Goal: Information Seeking & Learning: Learn about a topic

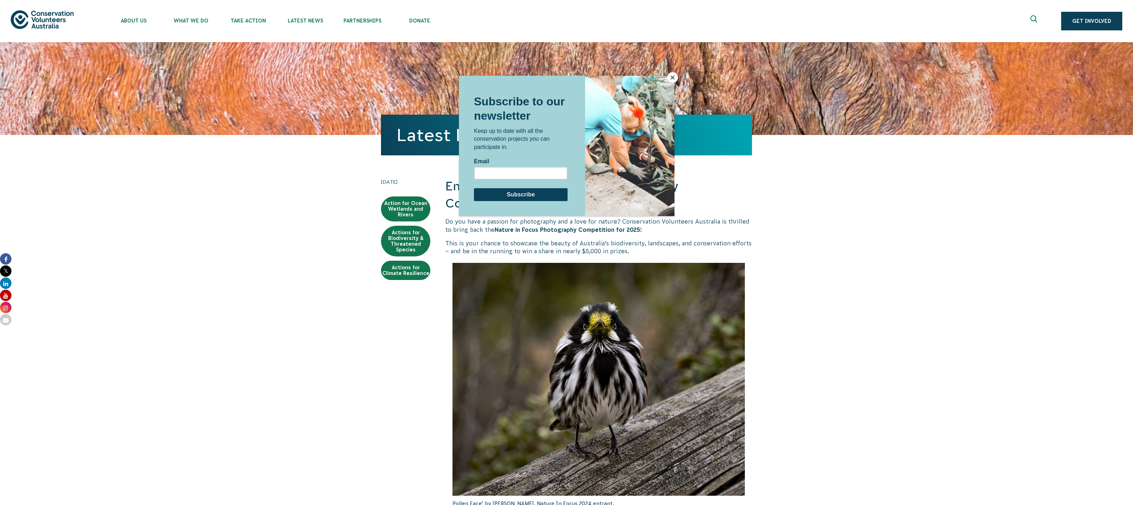
click at [372, 307] on div at bounding box center [566, 252] width 1133 height 505
click at [844, 135] on div at bounding box center [566, 252] width 1133 height 505
click at [239, 21] on div at bounding box center [566, 252] width 1133 height 505
click at [542, 99] on span "Subscribe to our newsletter" at bounding box center [519, 108] width 91 height 27
click at [811, 148] on div at bounding box center [566, 252] width 1133 height 505
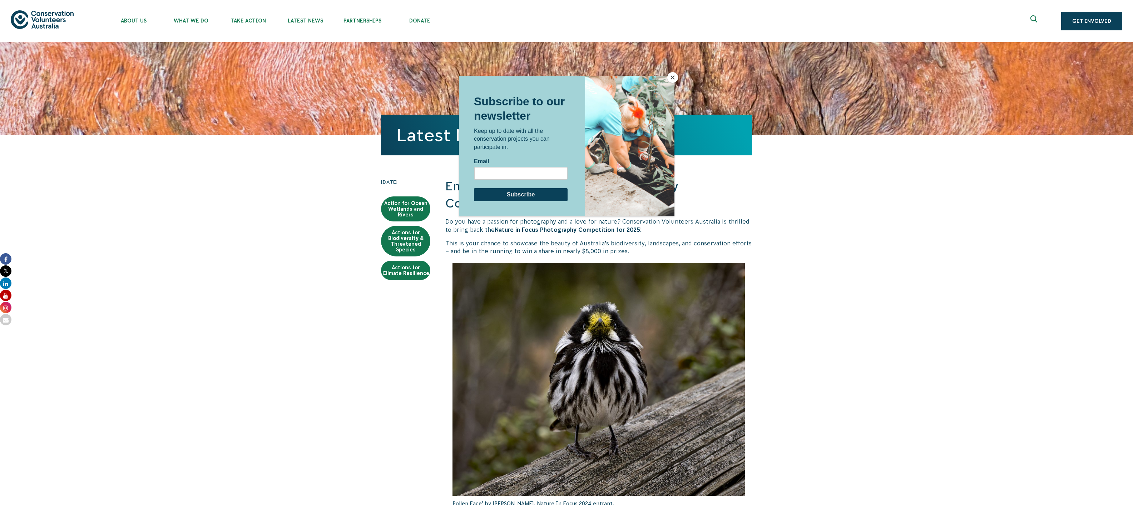
click at [672, 80] on button "Close" at bounding box center [672, 77] width 11 height 11
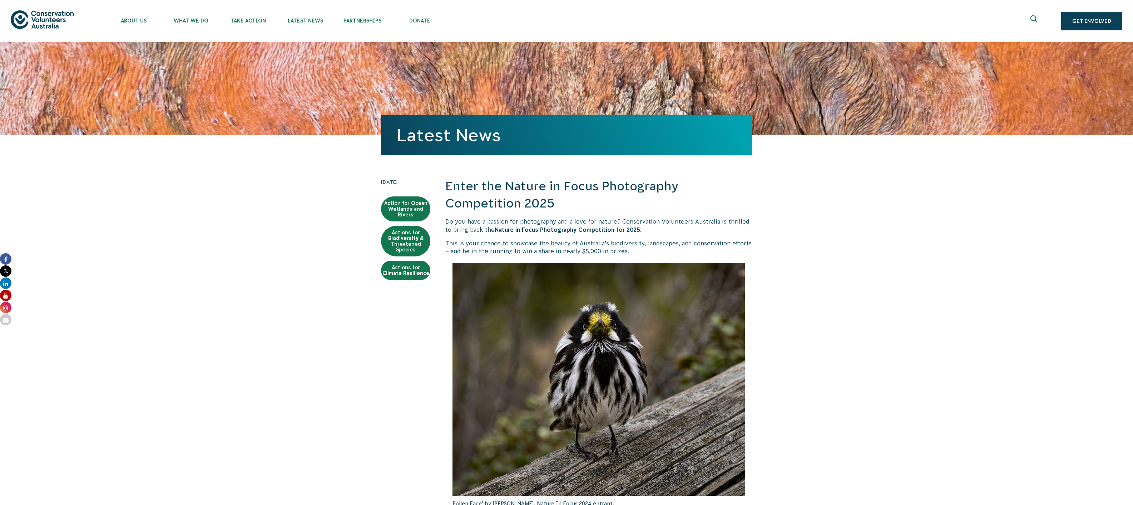
click at [596, 285] on img at bounding box center [599, 379] width 292 height 233
click at [606, 228] on strong "Nature in Focus Photography Competition for 2025" at bounding box center [567, 230] width 145 height 6
click at [554, 228] on strong "Nature in Focus Photography Competition for 2025" at bounding box center [567, 230] width 145 height 6
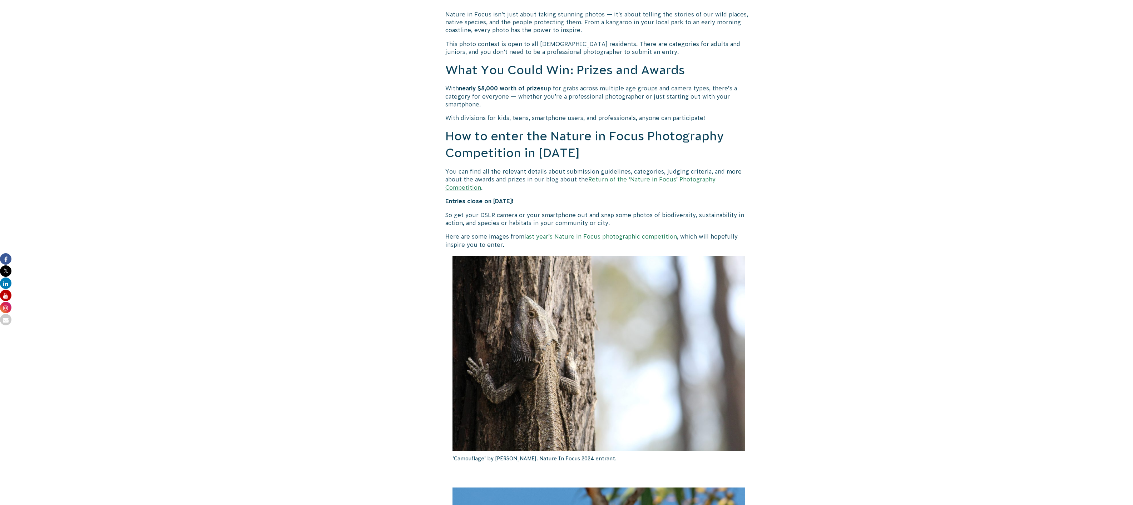
scroll to position [515, 0]
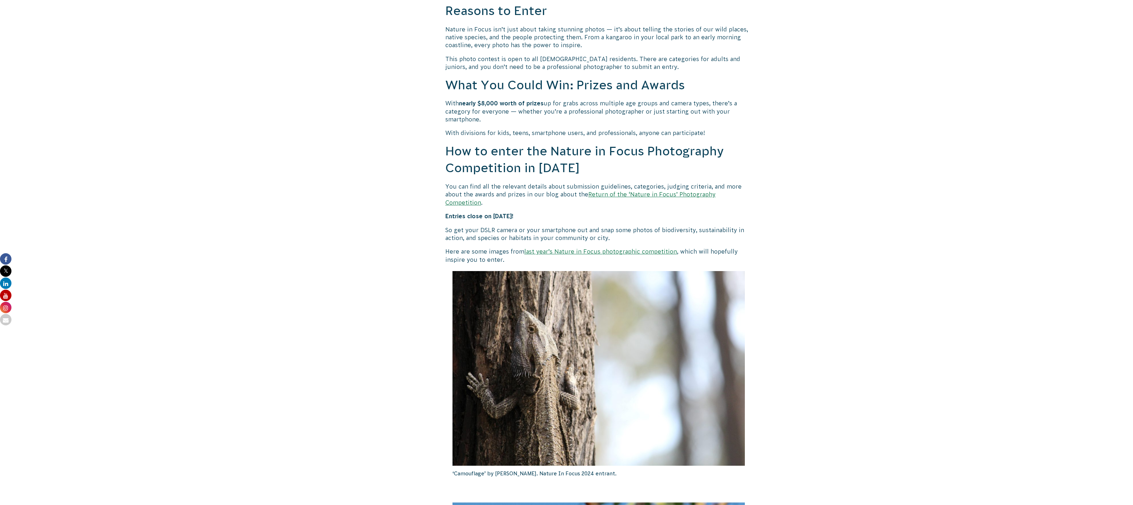
click at [675, 195] on link "Return of the ‘Nature in Focus’ Photography Competition" at bounding box center [580, 198] width 270 height 14
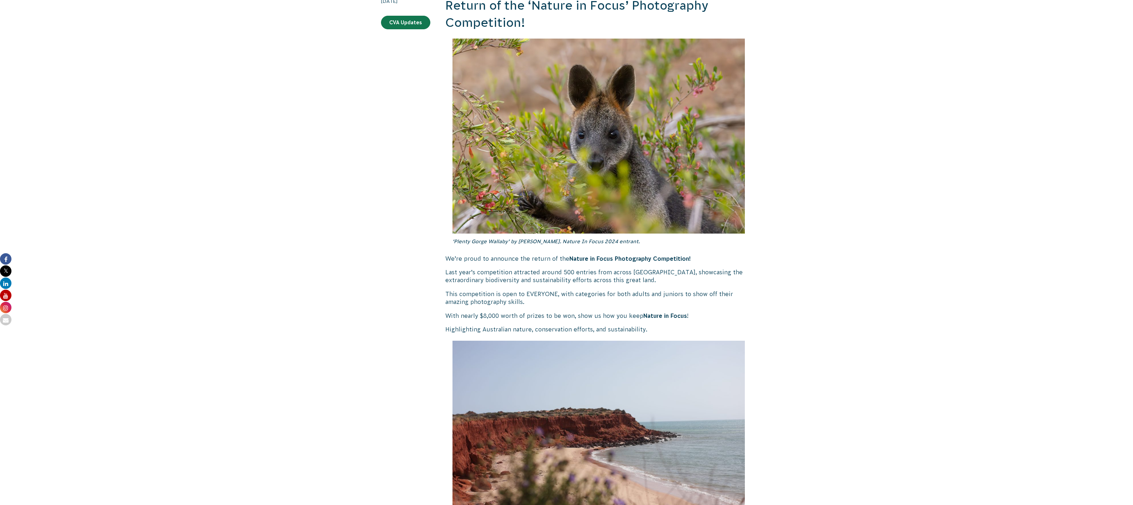
scroll to position [86, 0]
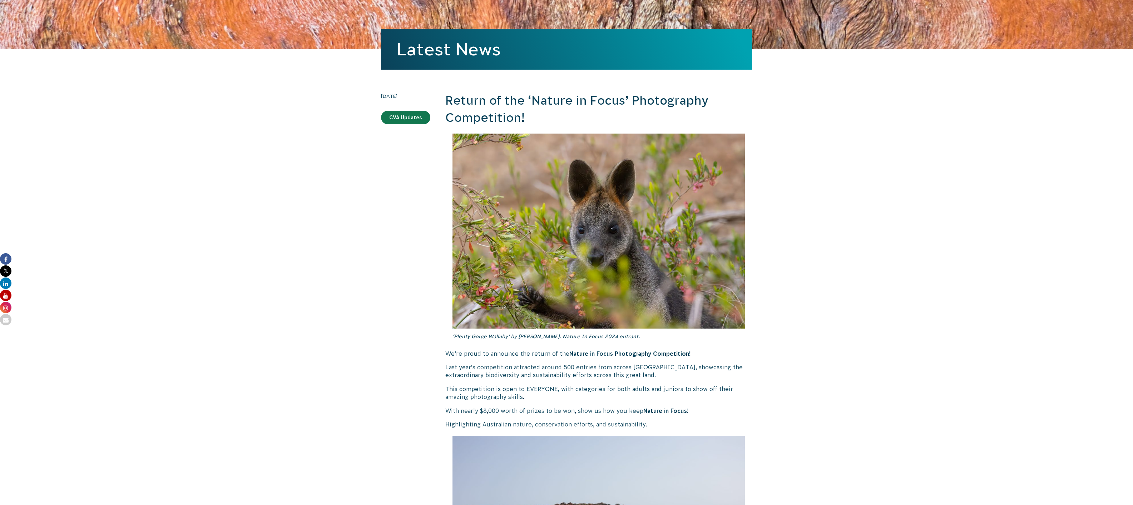
click at [631, 355] on strong "Nature in Focus Photography Competition!" at bounding box center [630, 354] width 122 height 6
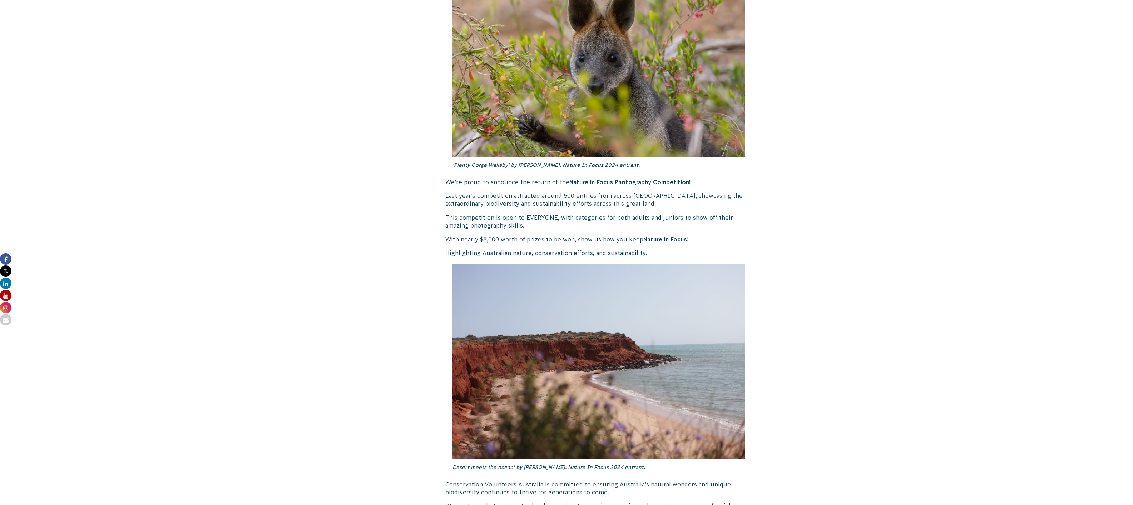
scroll to position [0, 0]
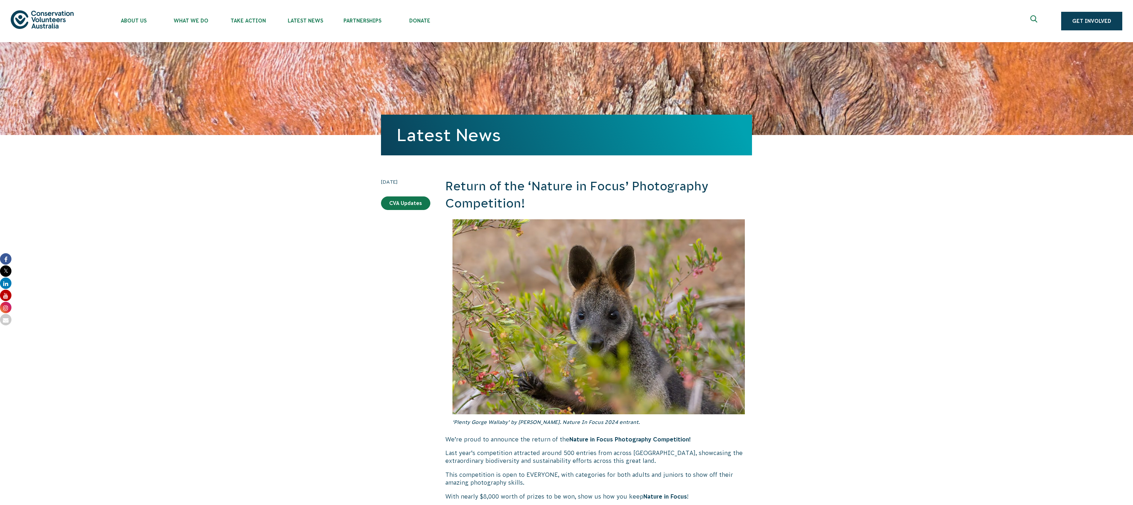
click at [1028, 23] on button at bounding box center [1034, 21] width 17 height 17
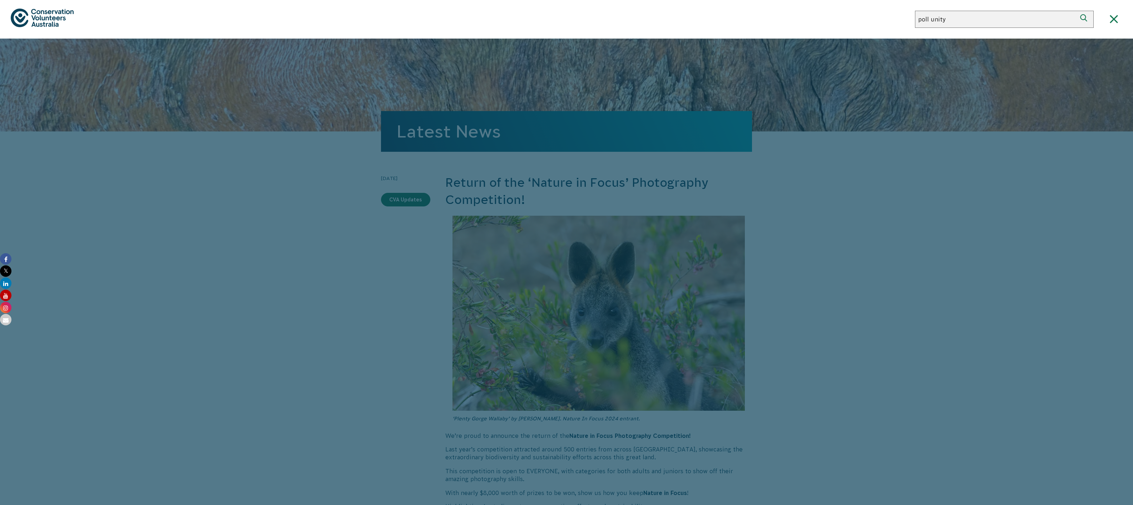
type input "poll unity"
click at [1077, 11] on button "Search" at bounding box center [1085, 19] width 17 height 17
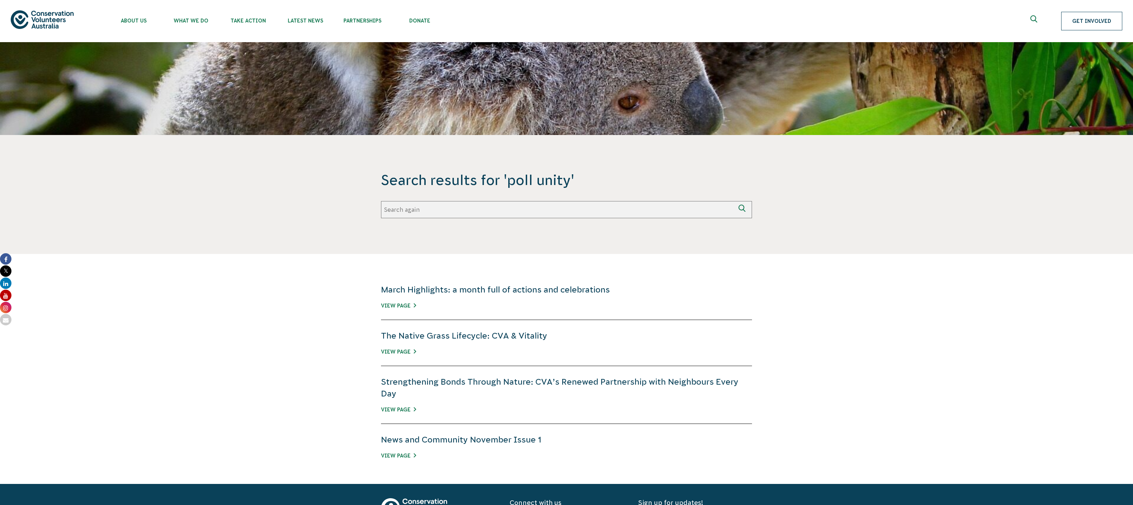
click at [1105, 23] on link "Get Involved" at bounding box center [1091, 21] width 61 height 19
click at [1033, 20] on use "Expand search box" at bounding box center [1034, 18] width 7 height 7
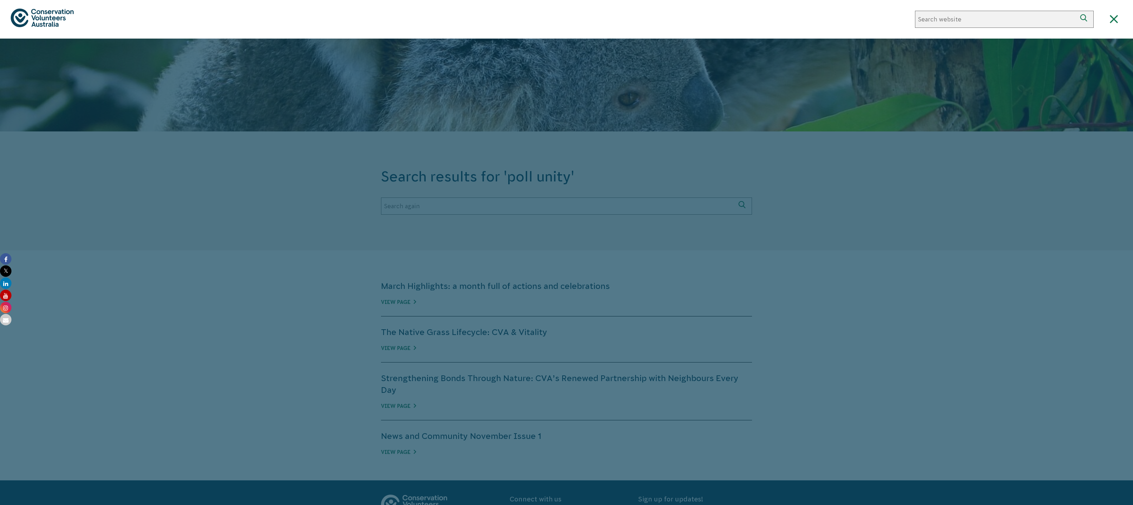
click at [923, 23] on input "Search again" at bounding box center [996, 19] width 162 height 17
type input "poll unit"
click at [1077, 11] on button "Search" at bounding box center [1085, 19] width 17 height 17
